Goal: Register for event/course

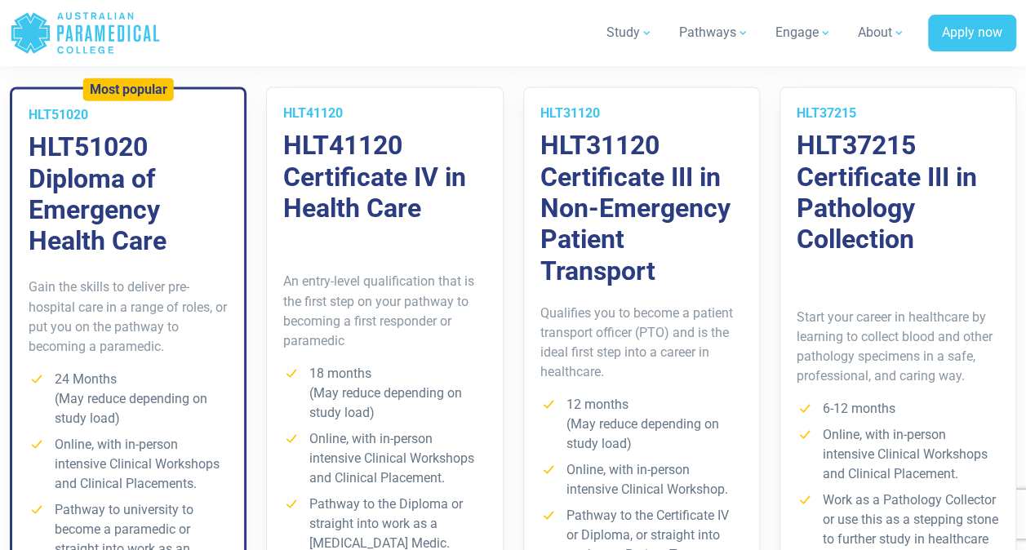
scroll to position [1240, 0]
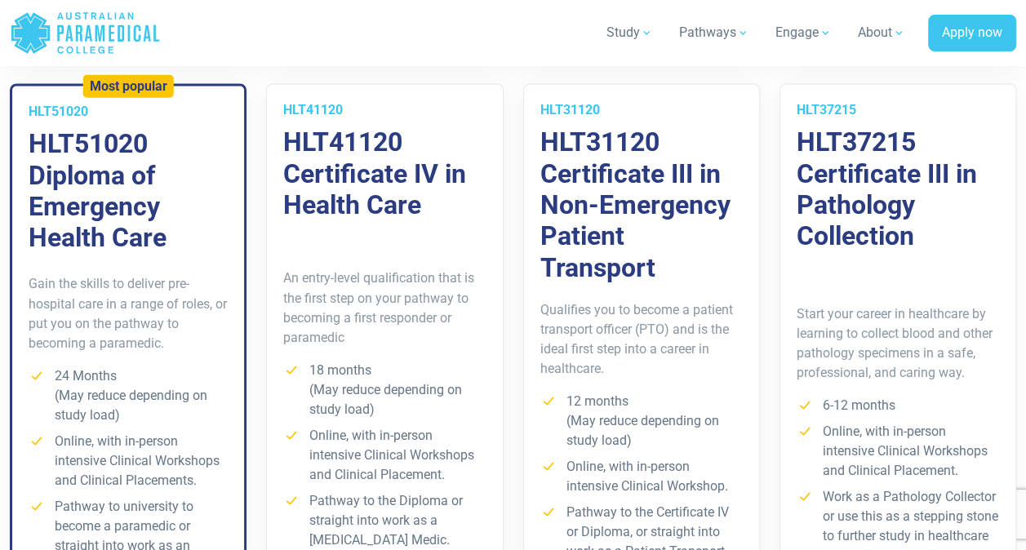
click at [645, 170] on h3 "HLT31120 Certificate III in Non-Emergency Patient Transport" at bounding box center [641, 204] width 202 height 157
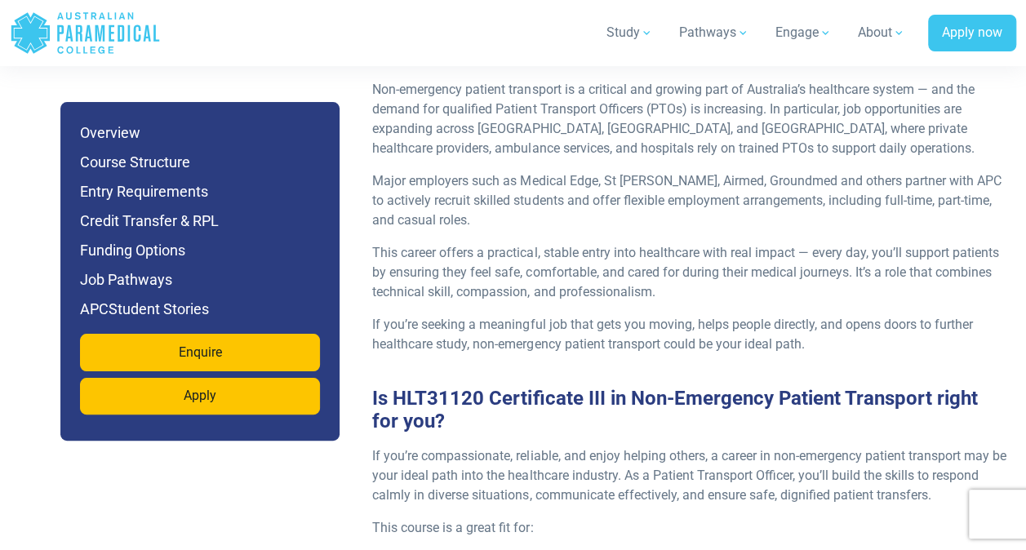
scroll to position [1893, 0]
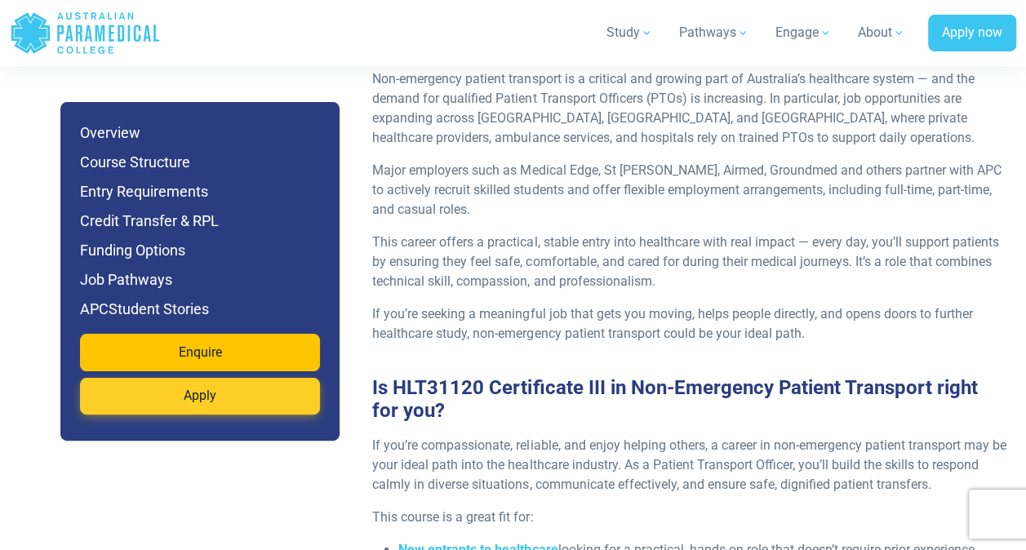
click at [204, 395] on link "Apply" at bounding box center [200, 397] width 240 height 38
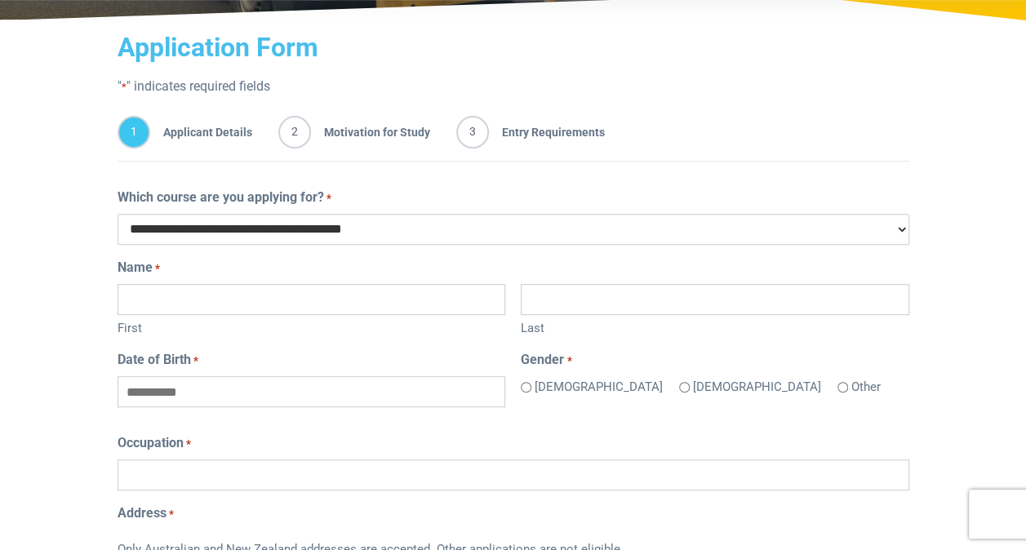
scroll to position [261, 0]
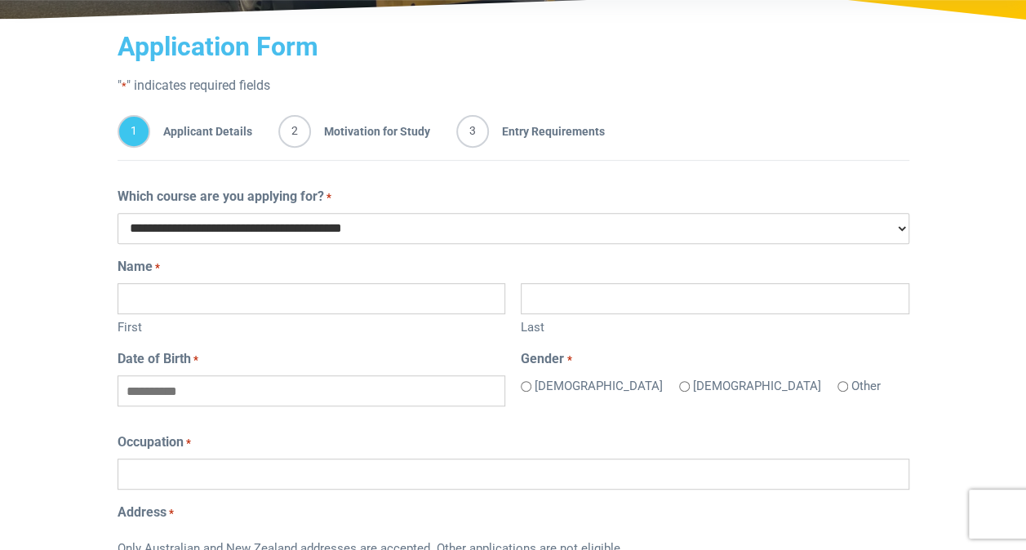
click at [431, 232] on select "**********" at bounding box center [514, 228] width 792 height 31
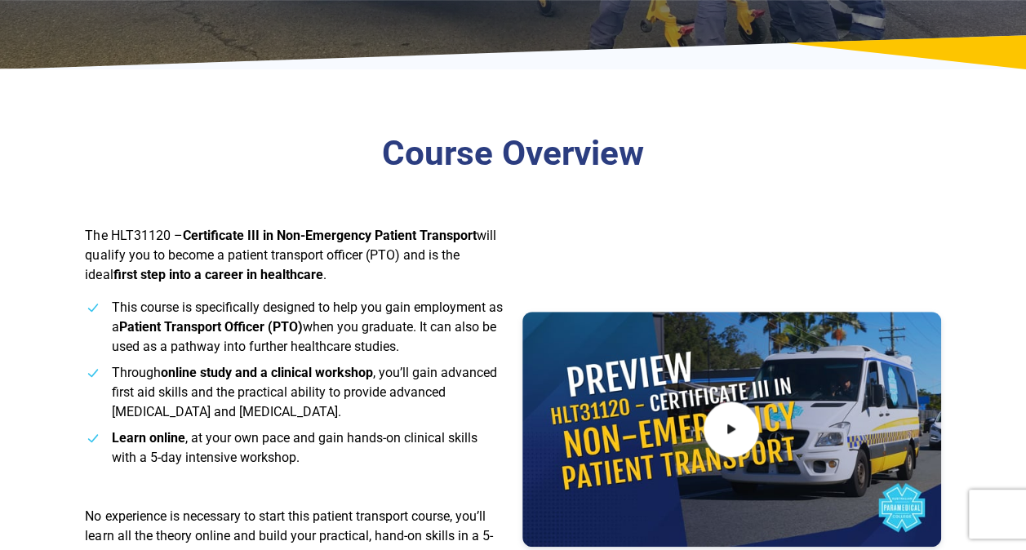
scroll to position [196, 0]
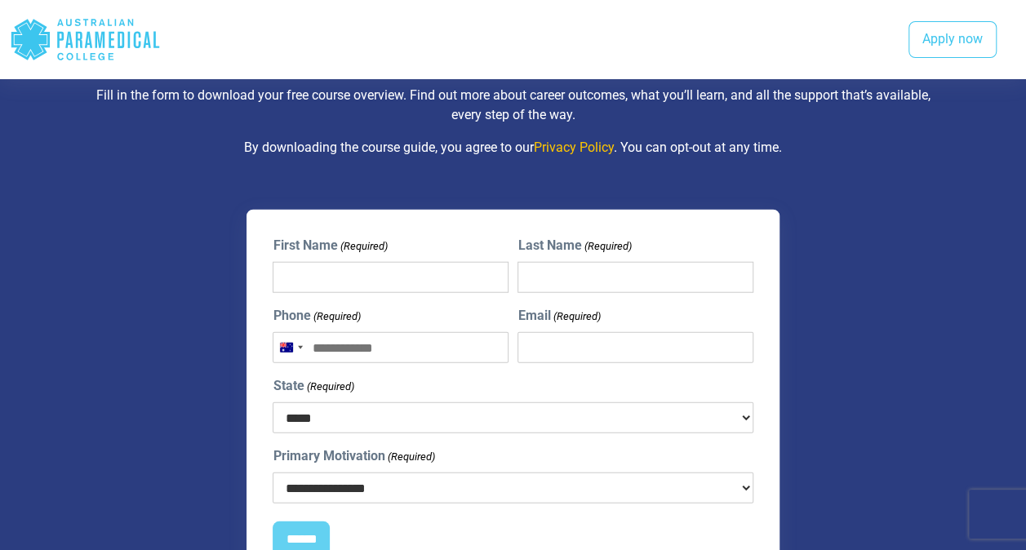
scroll to position [1926, 0]
